Goal: Task Accomplishment & Management: Use online tool/utility

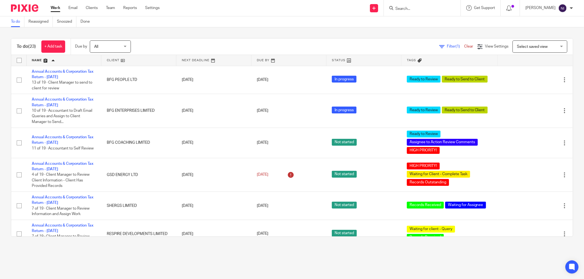
scroll to position [152, 0]
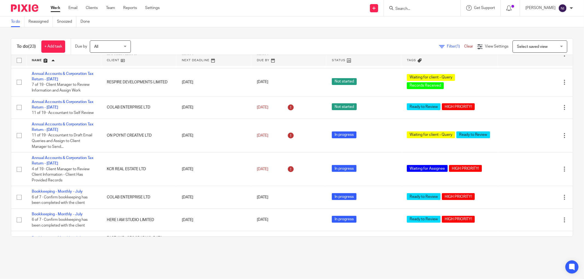
click at [428, 11] on form at bounding box center [424, 8] width 58 height 7
click at [418, 5] on form at bounding box center [424, 8] width 58 height 7
click at [407, 9] on input "Search" at bounding box center [419, 9] width 49 height 5
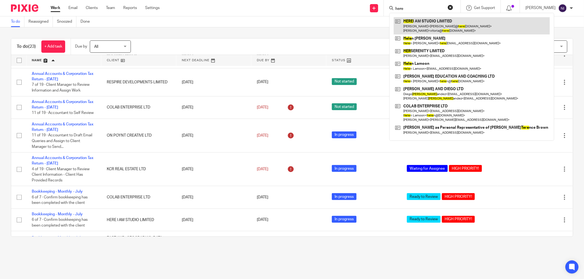
type input "here"
click at [425, 31] on link at bounding box center [472, 25] width 156 height 17
click at [423, 22] on link at bounding box center [472, 25] width 156 height 17
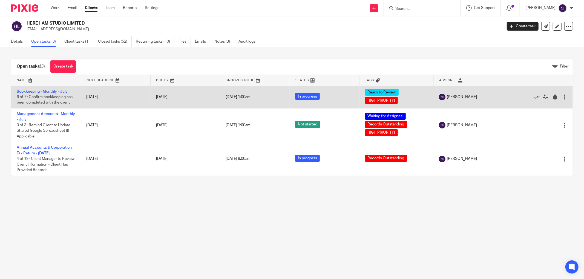
click at [42, 92] on link "Bookkeeping - Monthly - July" at bounding box center [42, 92] width 51 height 4
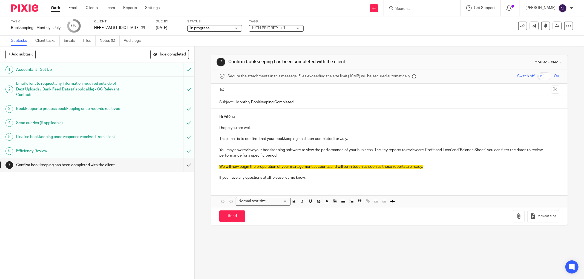
click at [249, 91] on input "text" at bounding box center [388, 90] width 319 height 6
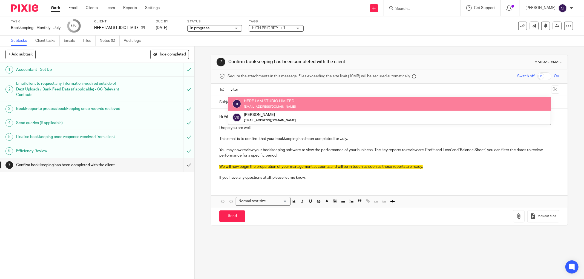
type input "vitor"
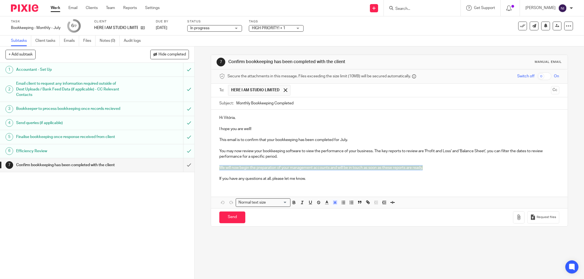
drag, startPoint x: 432, startPoint y: 169, endPoint x: 210, endPoint y: 166, distance: 222.0
click at [211, 166] on div "Hi Vitória, I hope you are well! This email is to confirm that your bookkeeping…" at bounding box center [389, 148] width 356 height 76
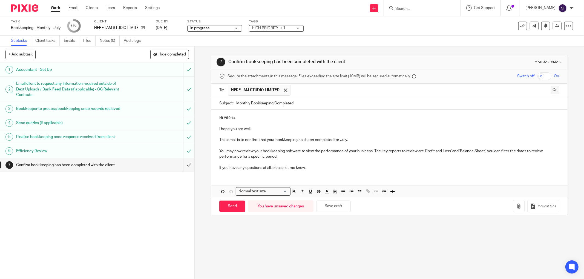
click at [551, 92] on button "Cc" at bounding box center [555, 90] width 8 height 8
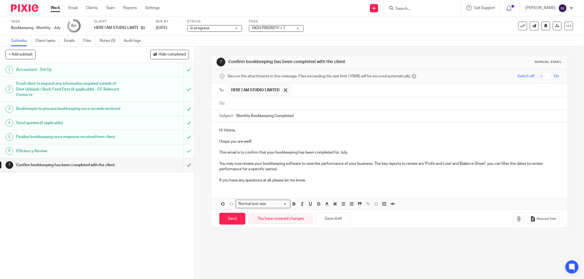
click at [286, 106] on input "text" at bounding box center [392, 103] width 327 height 6
click at [227, 221] on input "Send" at bounding box center [232, 220] width 26 height 12
type input "Sent"
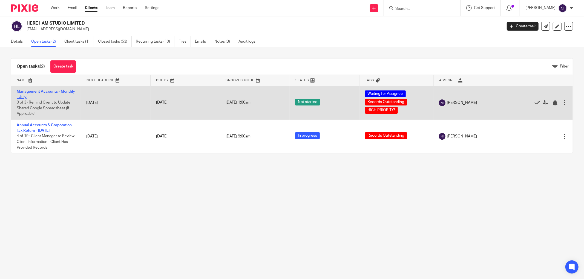
click at [34, 90] on link "Management Accounts - Monthly - July" at bounding box center [46, 94] width 58 height 9
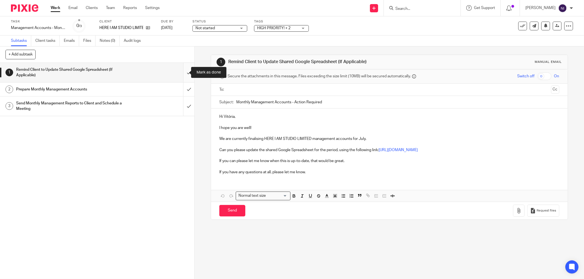
click at [179, 73] on input "submit" at bounding box center [97, 72] width 194 height 19
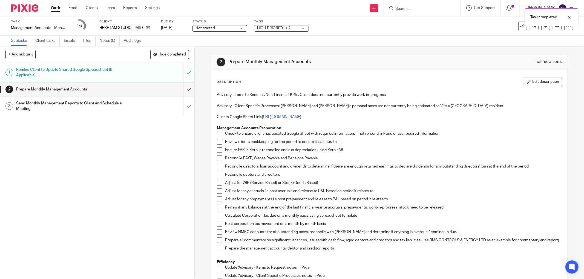
click at [217, 134] on span at bounding box center [219, 133] width 5 height 5
click at [217, 141] on span at bounding box center [219, 141] width 5 height 5
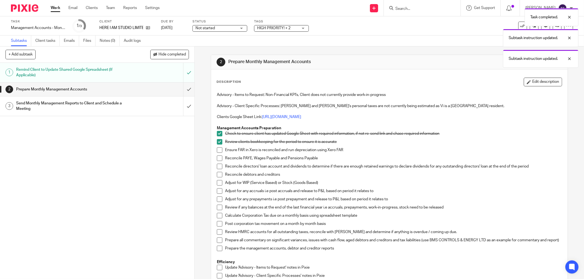
click at [217, 149] on span at bounding box center [219, 150] width 5 height 5
click at [218, 135] on span at bounding box center [219, 133] width 5 height 5
click at [217, 159] on span at bounding box center [219, 158] width 5 height 5
click at [217, 166] on span at bounding box center [219, 166] width 5 height 5
click at [217, 175] on span at bounding box center [219, 174] width 5 height 5
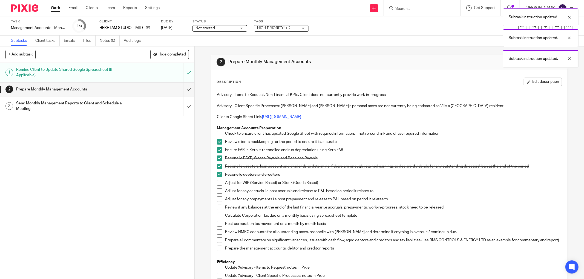
click at [217, 184] on span at bounding box center [219, 182] width 5 height 5
click at [217, 192] on span at bounding box center [219, 191] width 5 height 5
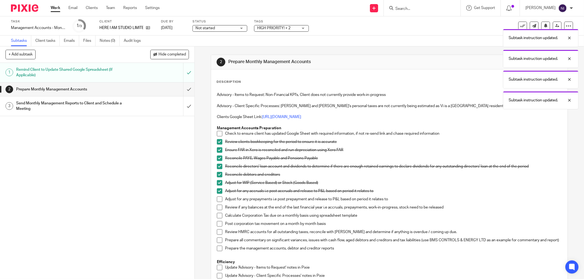
click at [220, 201] on span at bounding box center [219, 199] width 5 height 5
click at [217, 208] on span at bounding box center [219, 207] width 5 height 5
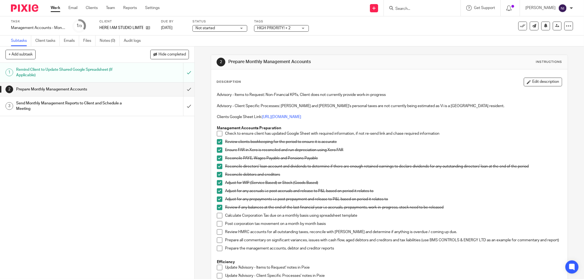
click at [218, 218] on span at bounding box center [219, 215] width 5 height 5
click at [218, 223] on span at bounding box center [219, 223] width 5 height 5
click at [218, 231] on span at bounding box center [219, 232] width 5 height 5
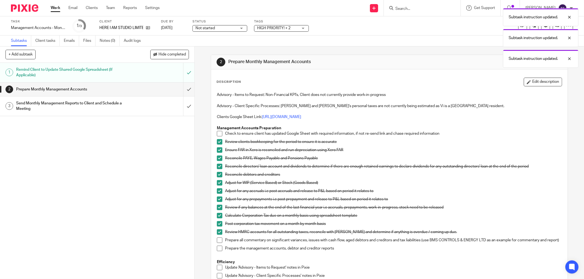
click at [219, 242] on span at bounding box center [219, 240] width 5 height 5
click at [218, 251] on span at bounding box center [219, 248] width 5 height 5
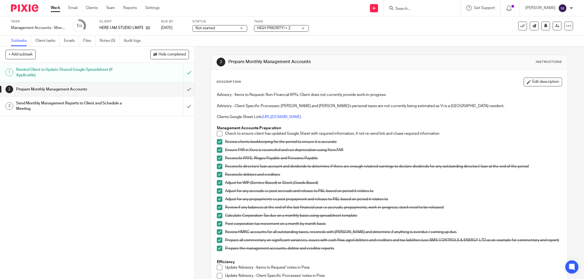
scroll to position [30, 0]
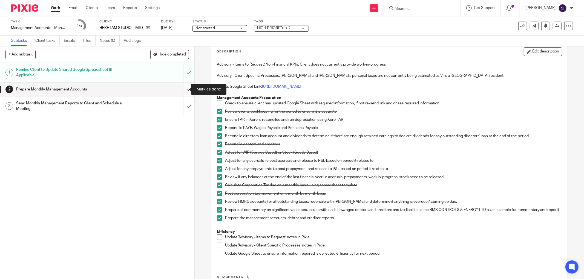
click at [184, 88] on input "submit" at bounding box center [97, 90] width 194 height 14
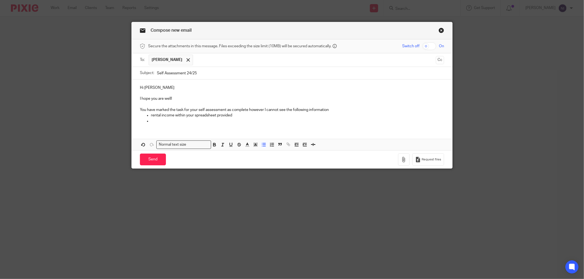
click at [438, 30] on link "Close this dialog window" at bounding box center [440, 31] width 5 height 7
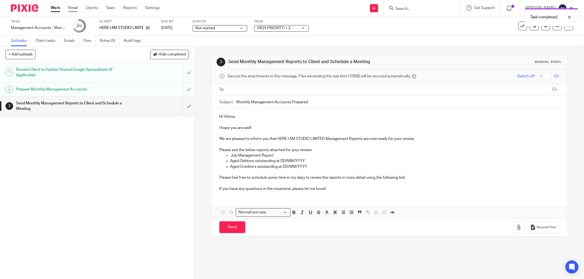
click at [70, 7] on link "Email" at bounding box center [72, 7] width 9 height 5
click at [102, 41] on link "Notes (0)" at bounding box center [110, 41] width 20 height 11
